Goal: Task Accomplishment & Management: Manage account settings

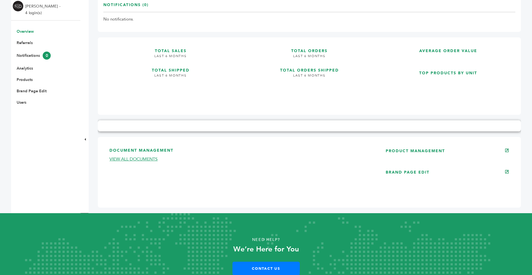
scroll to position [100, 0]
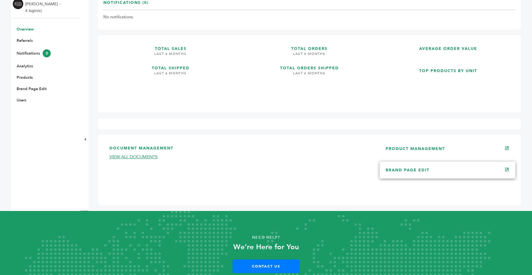
click at [468, 172] on div "BRAND PAGE EDIT" at bounding box center [447, 169] width 136 height 17
click at [424, 169] on link "BRAND PAGE EDIT" at bounding box center [408, 169] width 44 height 5
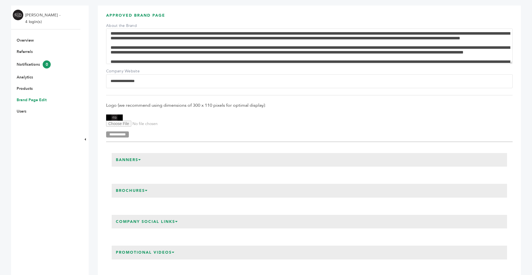
scroll to position [100, 0]
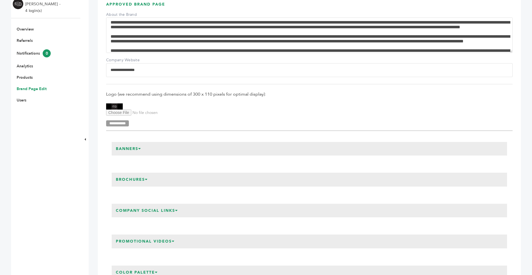
click at [114, 106] on img at bounding box center [114, 106] width 17 height 6
click at [116, 112] on input "Logo Upload" at bounding box center [143, 112] width 75 height 6
click at [115, 104] on img at bounding box center [114, 106] width 17 height 6
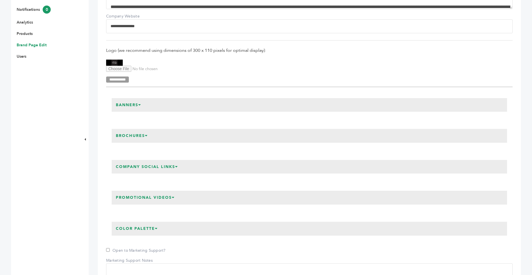
scroll to position [144, 0]
click at [141, 104] on icon at bounding box center [139, 104] width 3 height 4
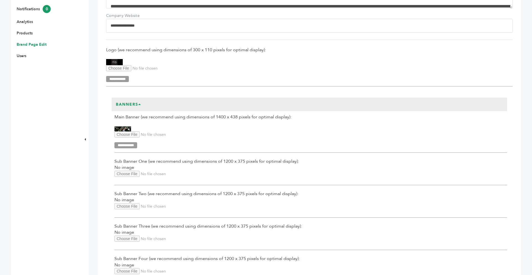
click at [141, 104] on icon at bounding box center [139, 104] width 3 height 4
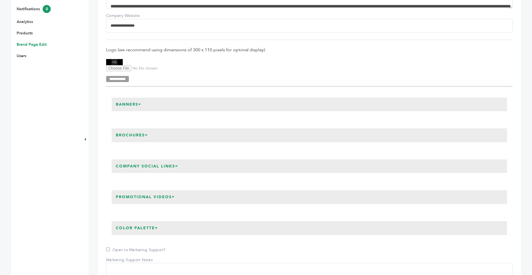
click at [196, 242] on div "**********" at bounding box center [309, 241] width 406 height 548
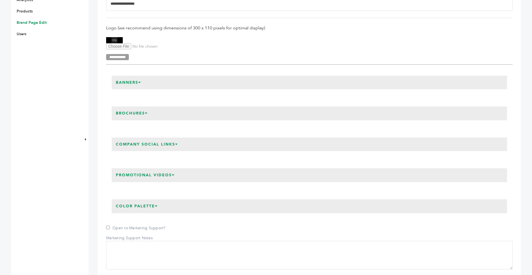
scroll to position [166, 0]
click at [179, 145] on h3 "Company Social Links" at bounding box center [147, 144] width 71 height 14
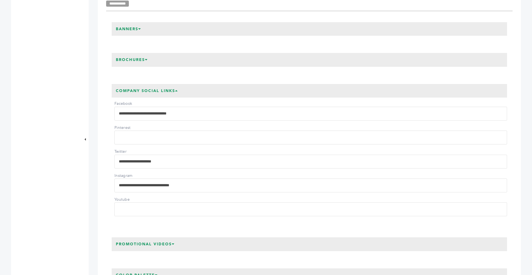
scroll to position [222, 0]
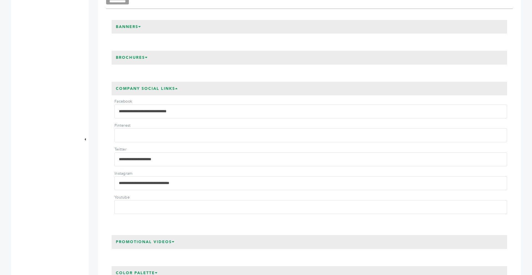
click at [102, 165] on div "**********" at bounding box center [309, 220] width 423 height 694
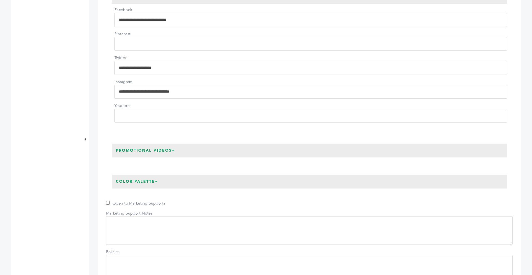
scroll to position [321, 0]
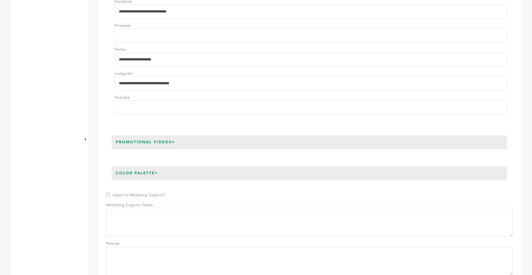
click at [177, 142] on h3 "Promotional Videos" at bounding box center [145, 142] width 67 height 14
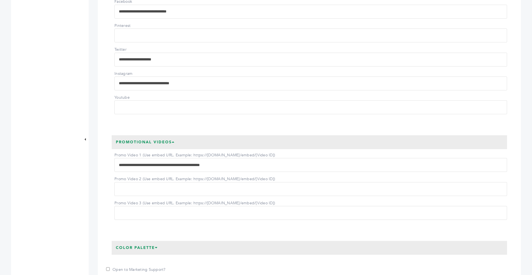
drag, startPoint x: 242, startPoint y: 163, endPoint x: 118, endPoint y: 164, distance: 123.8
click at [118, 164] on input "**********" at bounding box center [310, 165] width 392 height 14
click at [112, 153] on div "Promo Video 1 (Use embed URL. Example: https://www.youtube.com/embed/[Video ID]…" at bounding box center [309, 184] width 395 height 71
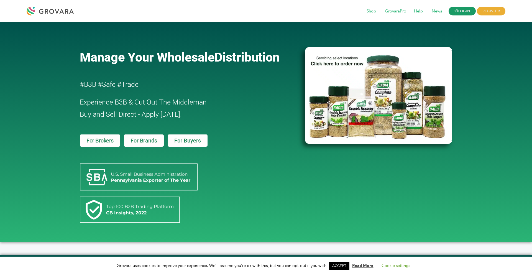
click at [459, 14] on link "LOGIN" at bounding box center [461, 11] width 27 height 9
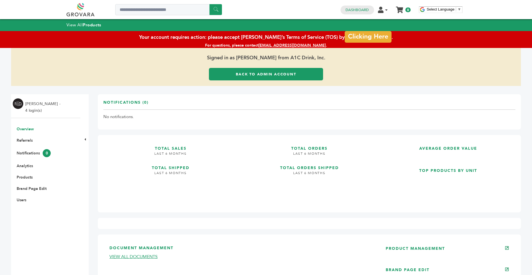
click at [240, 75] on link "Back to Admin Account" at bounding box center [266, 74] width 114 height 12
